Goal: Task Accomplishment & Management: Complete application form

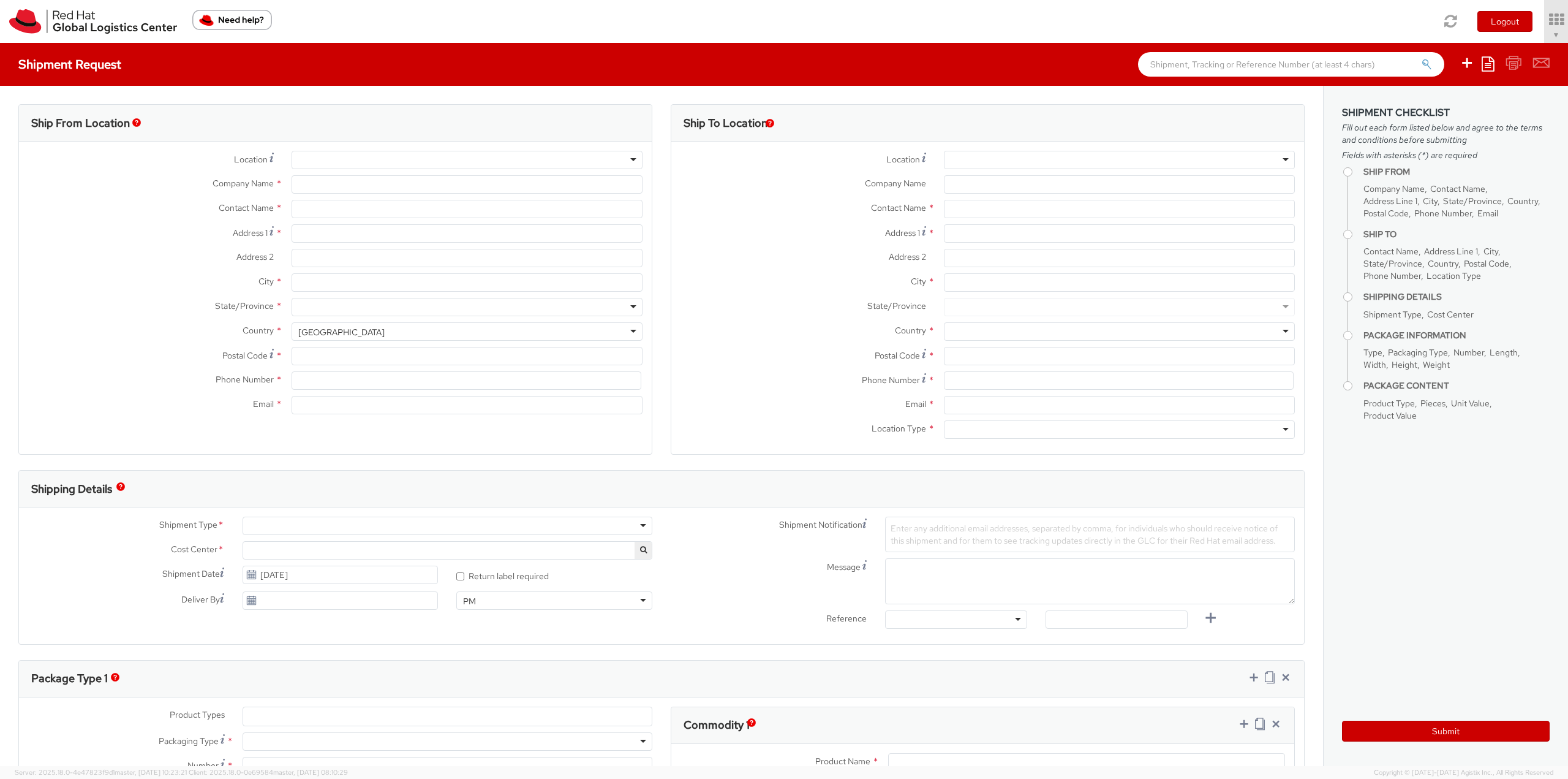
select select "850"
select select
click at [621, 160] on div at bounding box center [467, 160] width 351 height 18
type input "Red Hat, Inc."
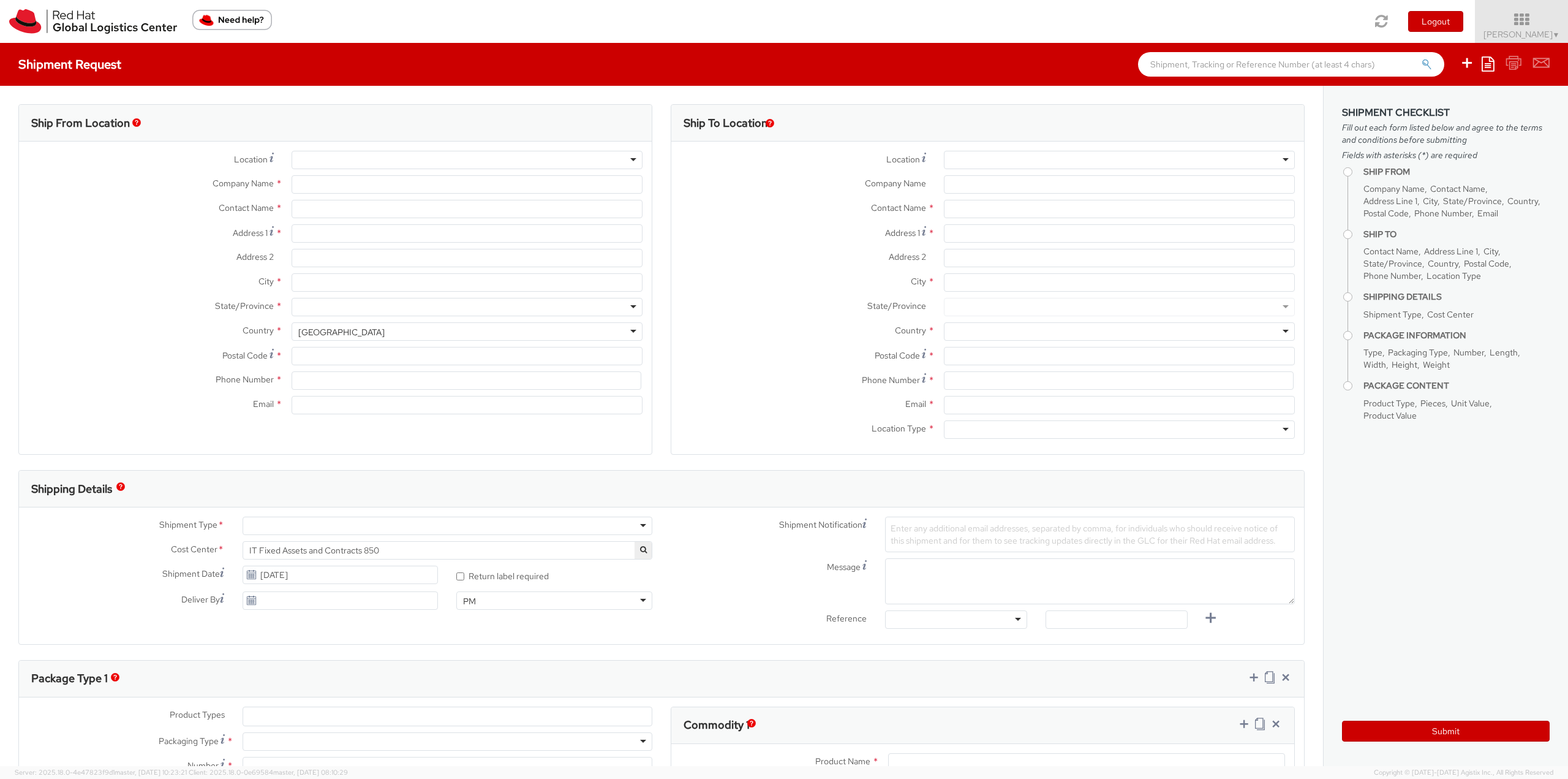
type input "[PERSON_NAME]"
type input "[STREET_ADDRESS]"
type input "RALEIGH"
type input "27601"
type input "19196478593"
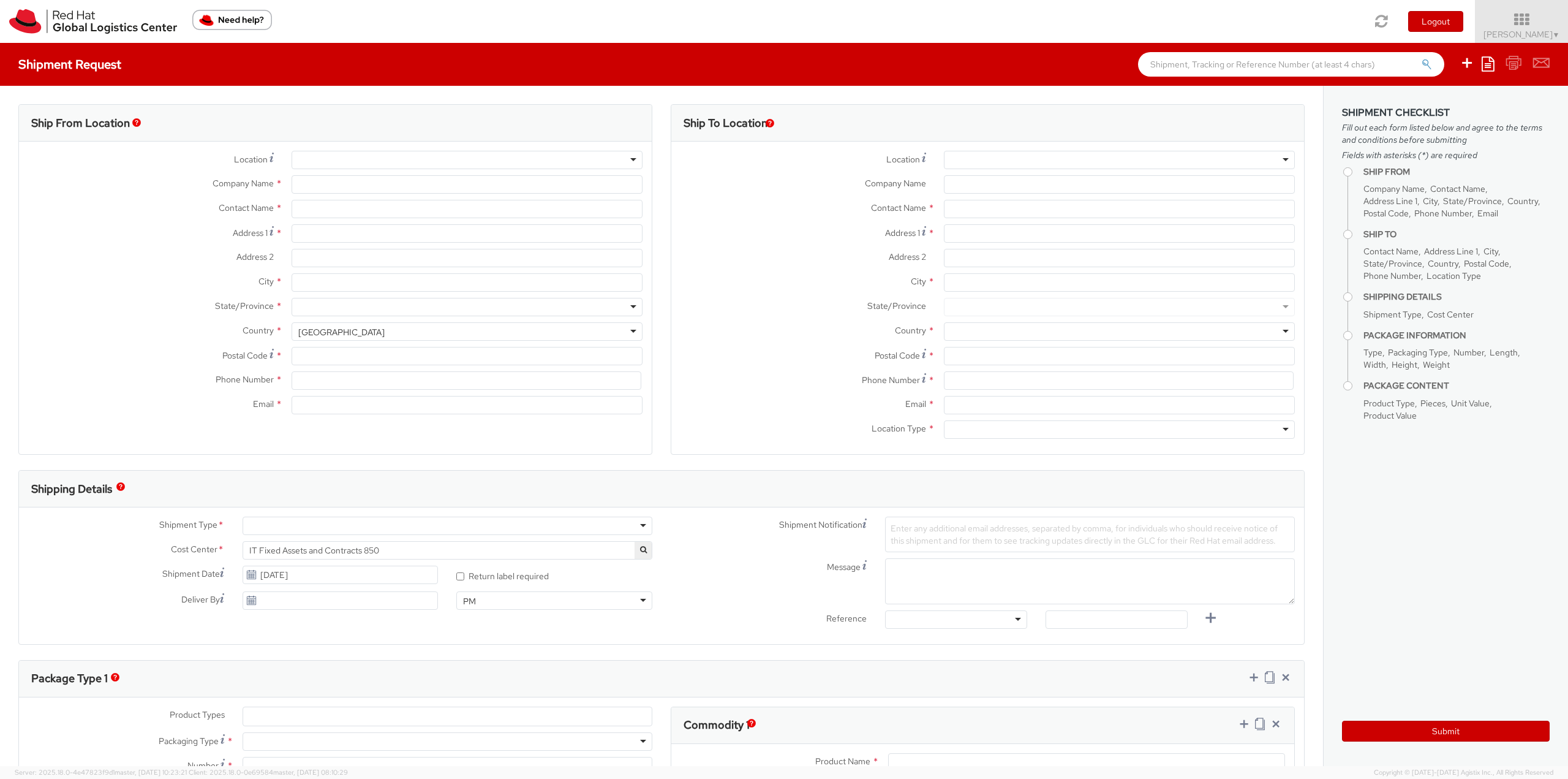
type input "[EMAIL_ADDRESS][DOMAIN_NAME]"
click at [1279, 161] on div at bounding box center [1119, 160] width 351 height 18
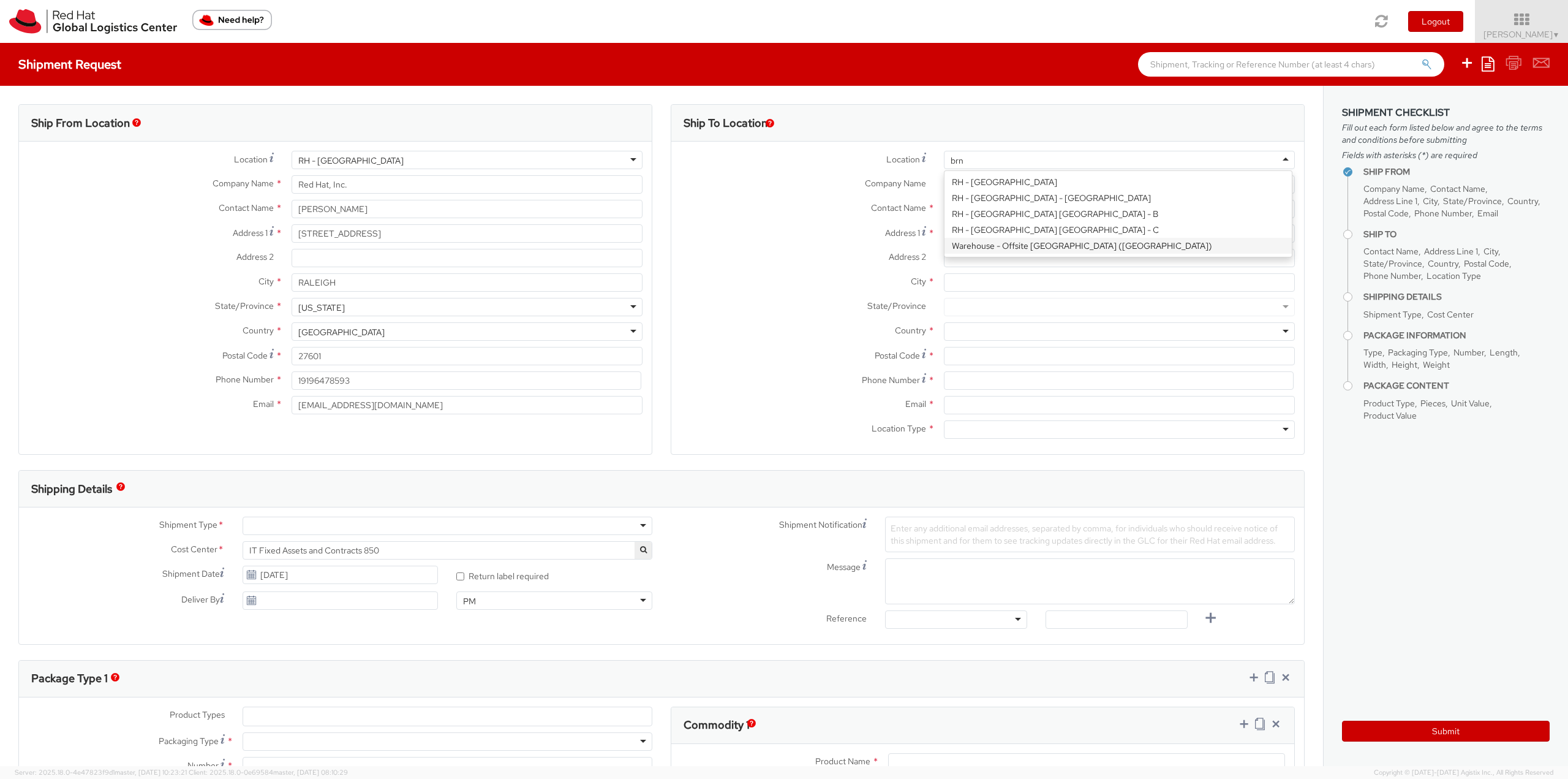
type input "[GEOGRAPHIC_DATA]"
type input "Red Hat Czech s.r.o."
type input "Purkynova 647/111"
type input "[GEOGRAPHIC_DATA]"
type input "621 00"
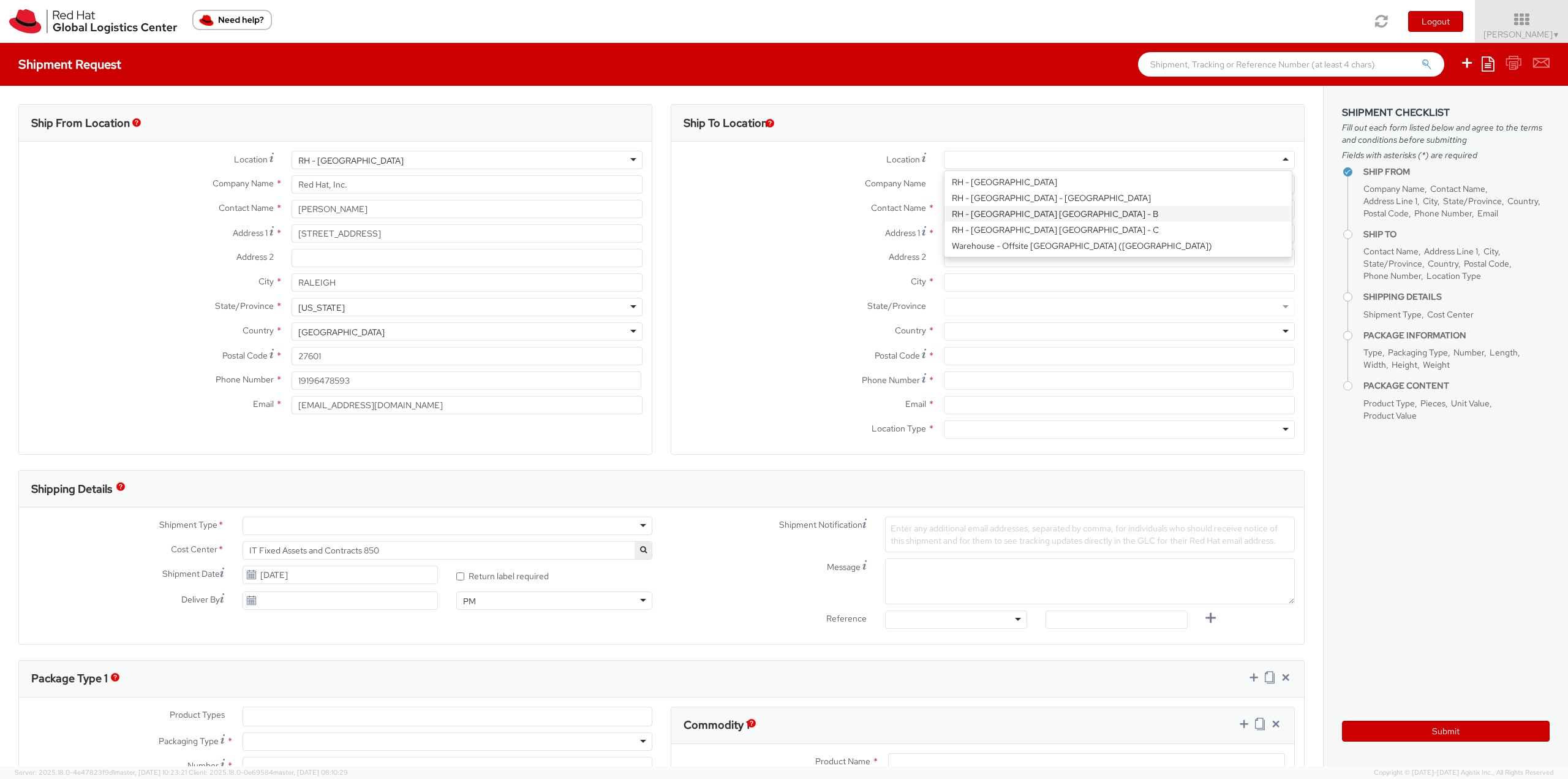
type input "420 532 294 555"
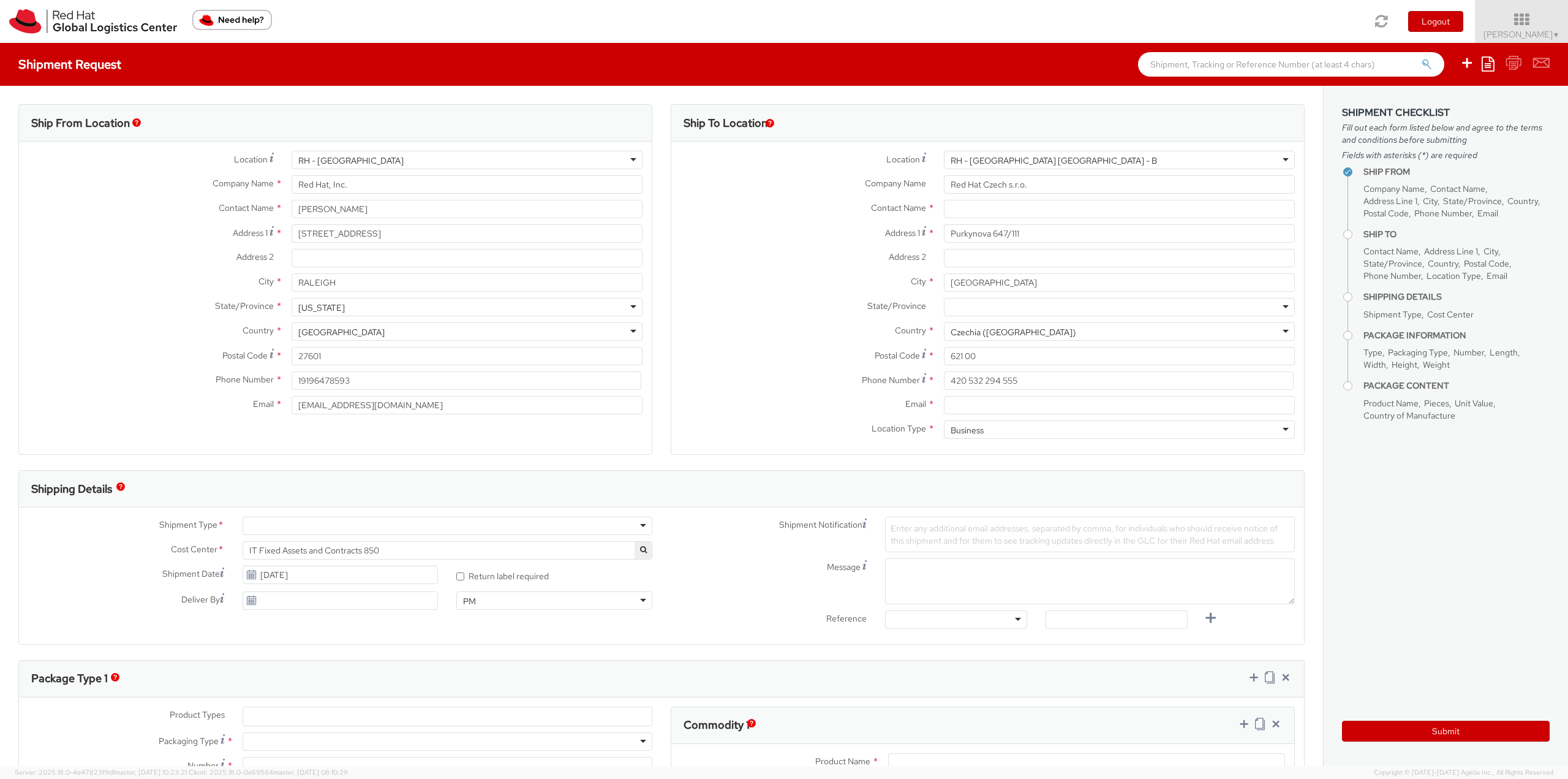
scroll to position [1528, 0]
click at [595, 159] on div "RH - [GEOGRAPHIC_DATA]" at bounding box center [467, 160] width 351 height 18
type input "Red Hat"
click at [537, 333] on div "[GEOGRAPHIC_DATA]" at bounding box center [467, 331] width 351 height 18
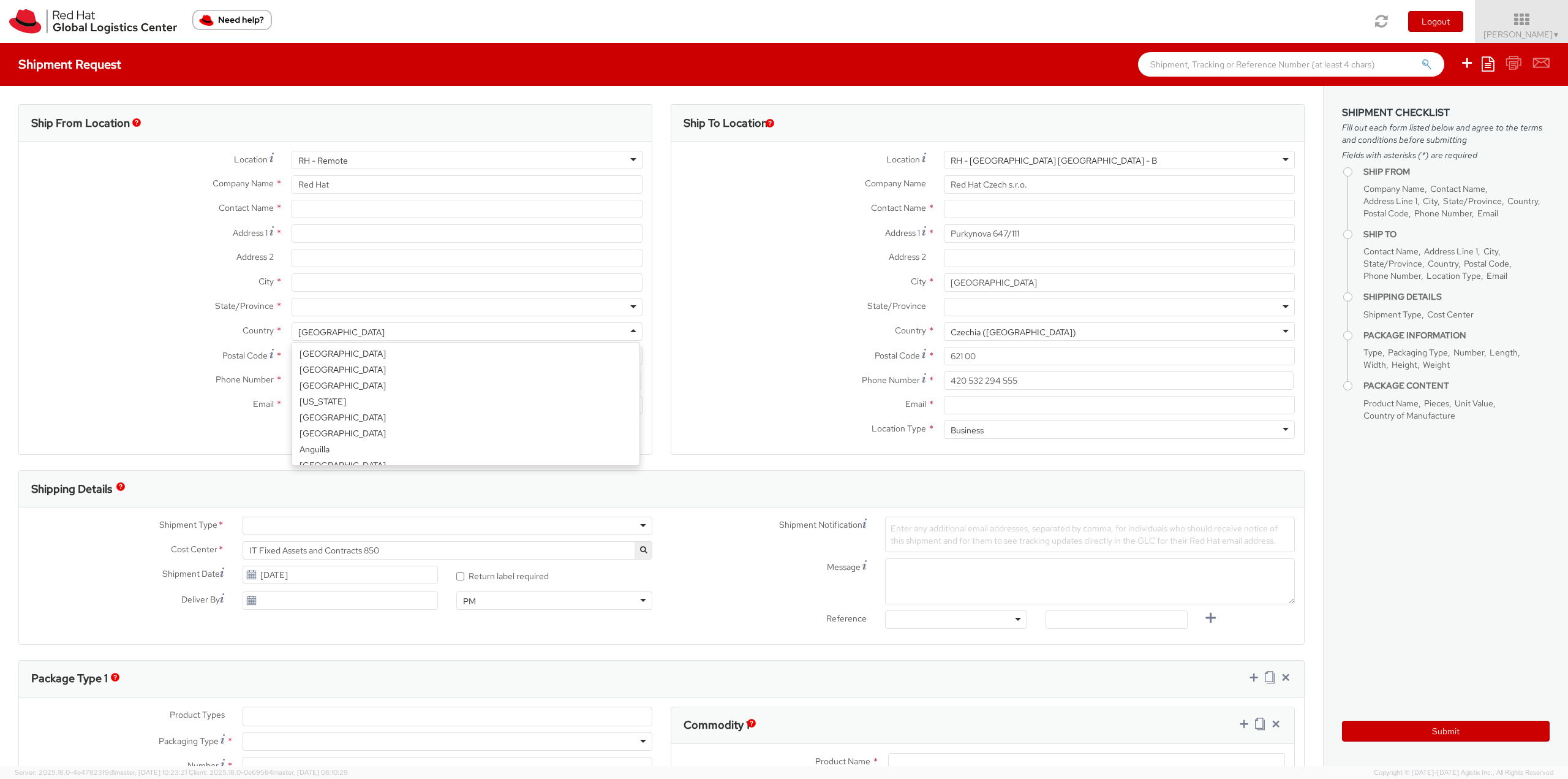
scroll to position [3089, 0]
type input "[GEOGRAPHIC_DATA]"
select select "CM"
select select "KGS"
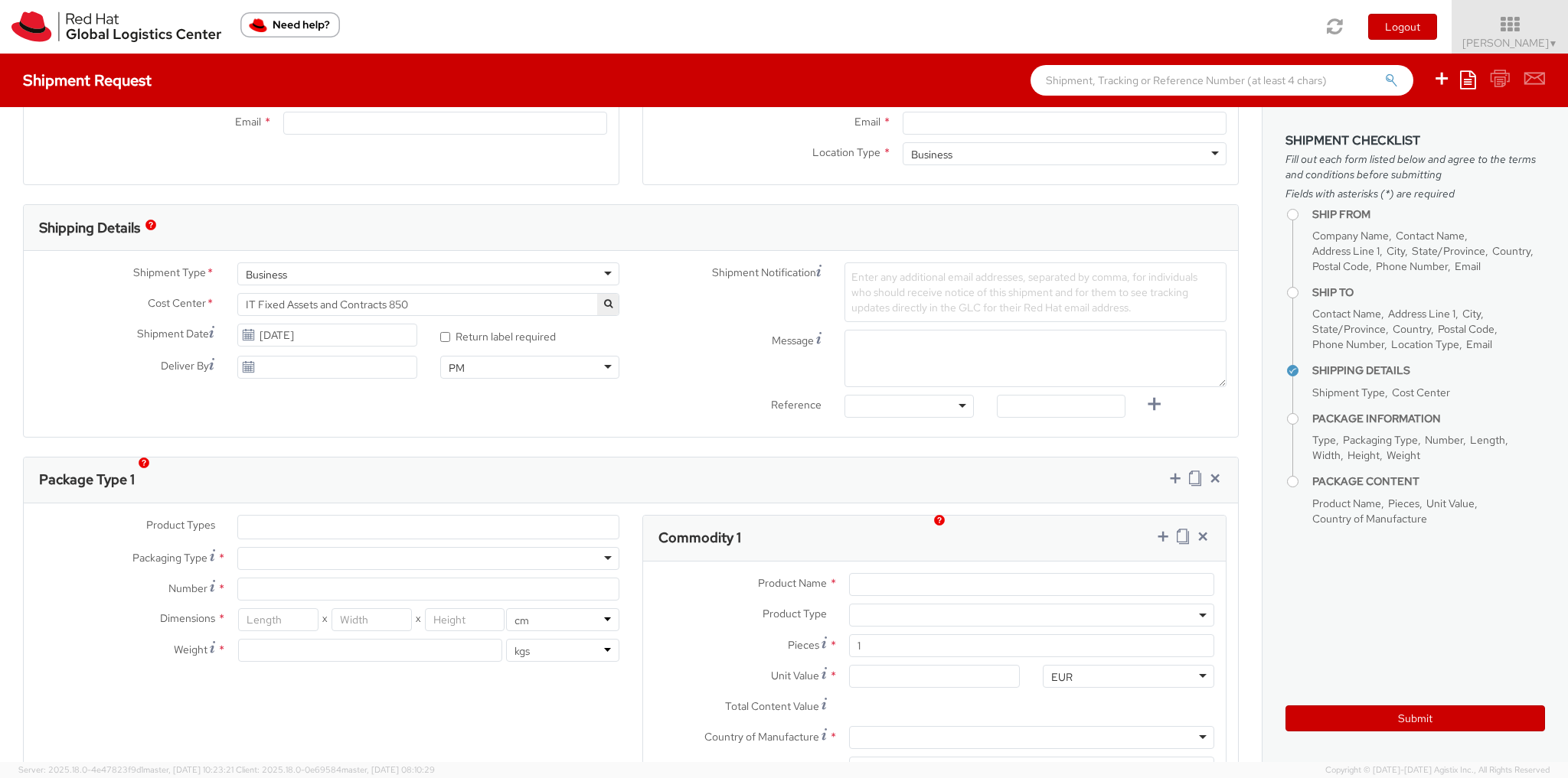
scroll to position [383, 0]
